Goal: Information Seeking & Learning: Learn about a topic

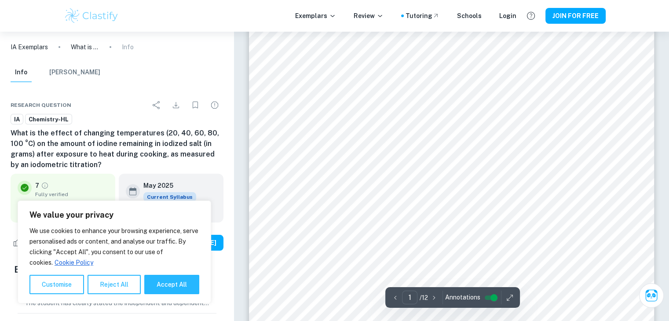
scroll to position [32, 0]
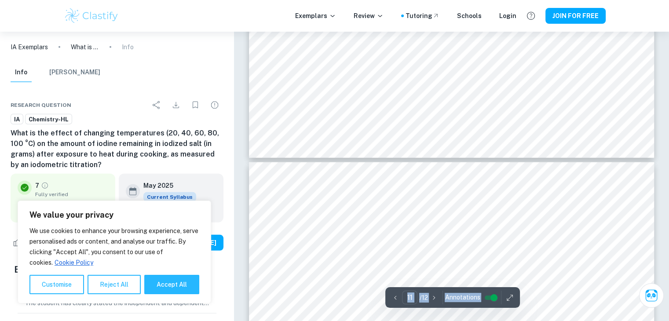
type input "12"
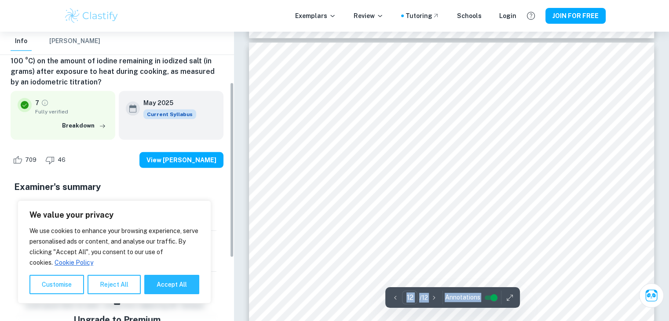
scroll to position [84, 0]
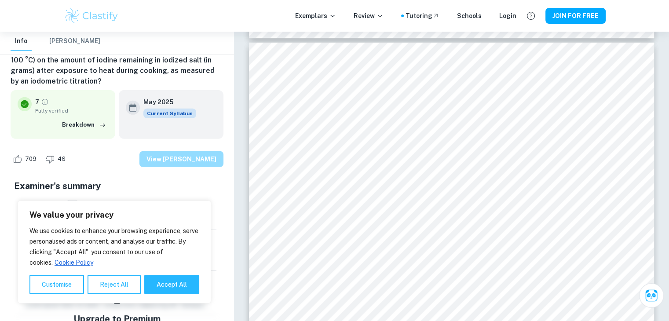
click at [202, 159] on button "View [PERSON_NAME]" at bounding box center [182, 159] width 84 height 16
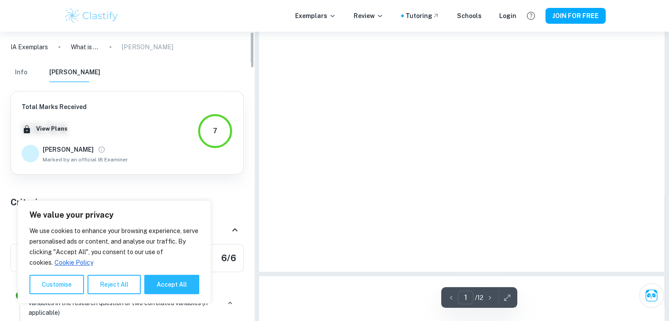
scroll to position [0, 0]
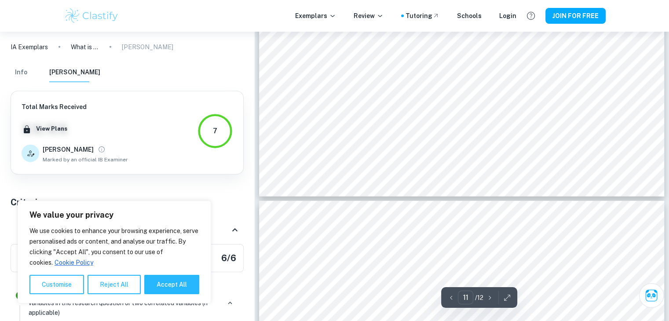
type input "10"
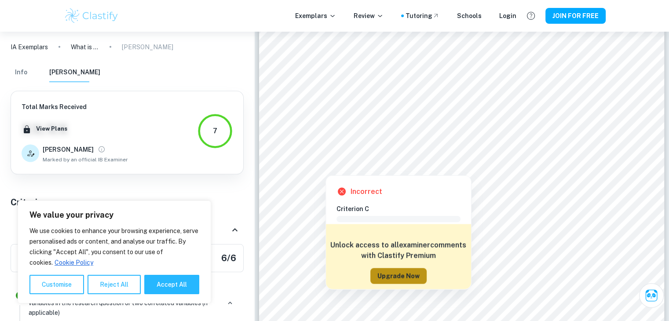
click at [403, 278] on button "Upgrade Now" at bounding box center [399, 276] width 56 height 16
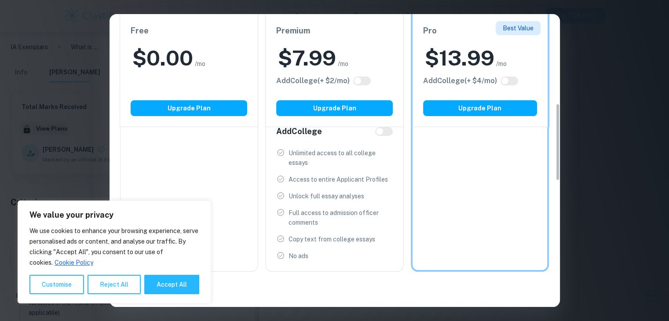
scroll to position [340, 0]
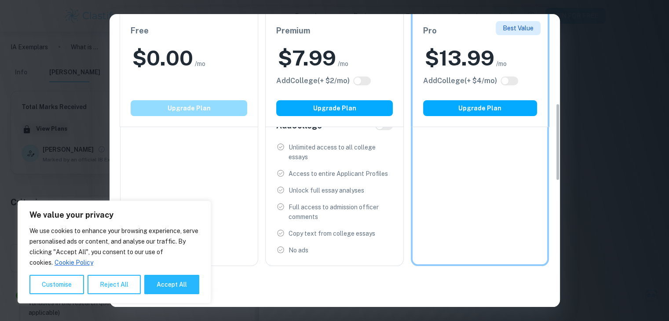
click at [221, 110] on button "Upgrade Plan" at bounding box center [189, 108] width 117 height 16
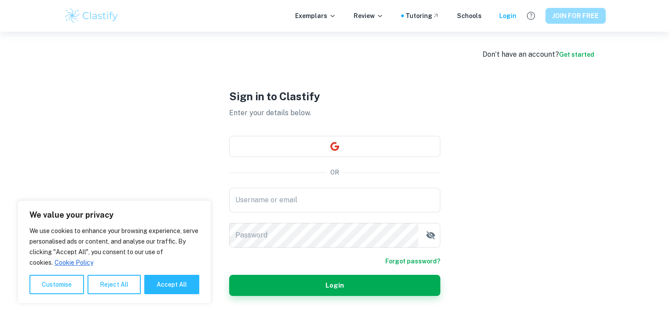
click at [583, 19] on button "JOIN FOR FREE" at bounding box center [576, 16] width 60 height 16
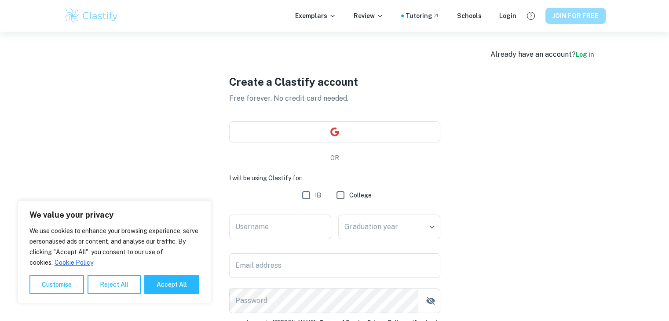
click at [574, 13] on button "JOIN FOR FREE" at bounding box center [576, 16] width 60 height 16
click at [301, 196] on input "IB" at bounding box center [307, 196] width 18 height 18
checkbox input "true"
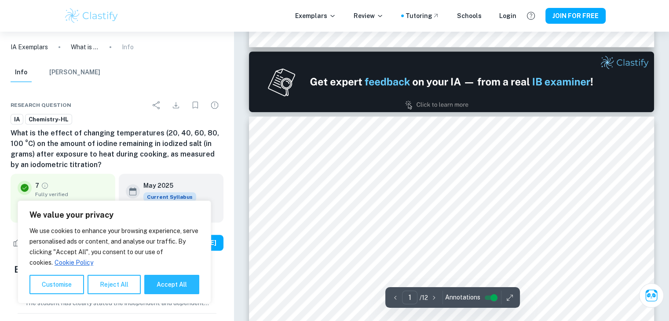
type input "2"
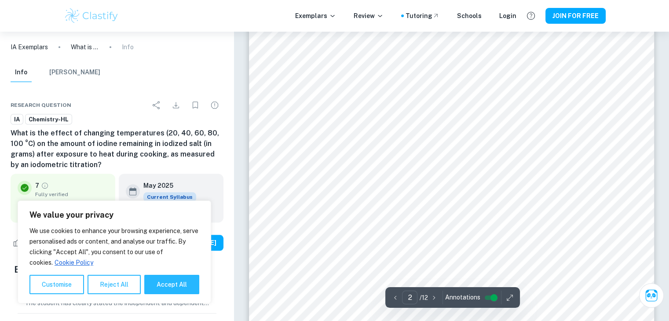
scroll to position [764, 0]
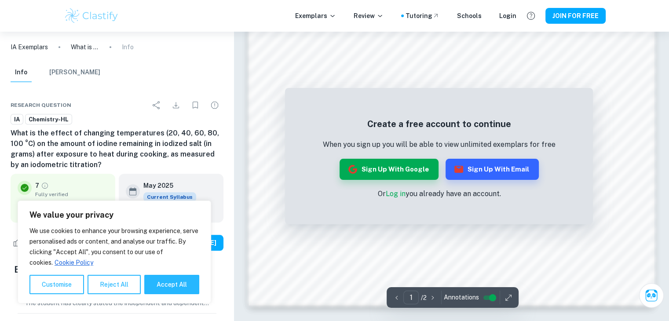
scroll to position [834, 0]
